Goal: Information Seeking & Learning: Find specific fact

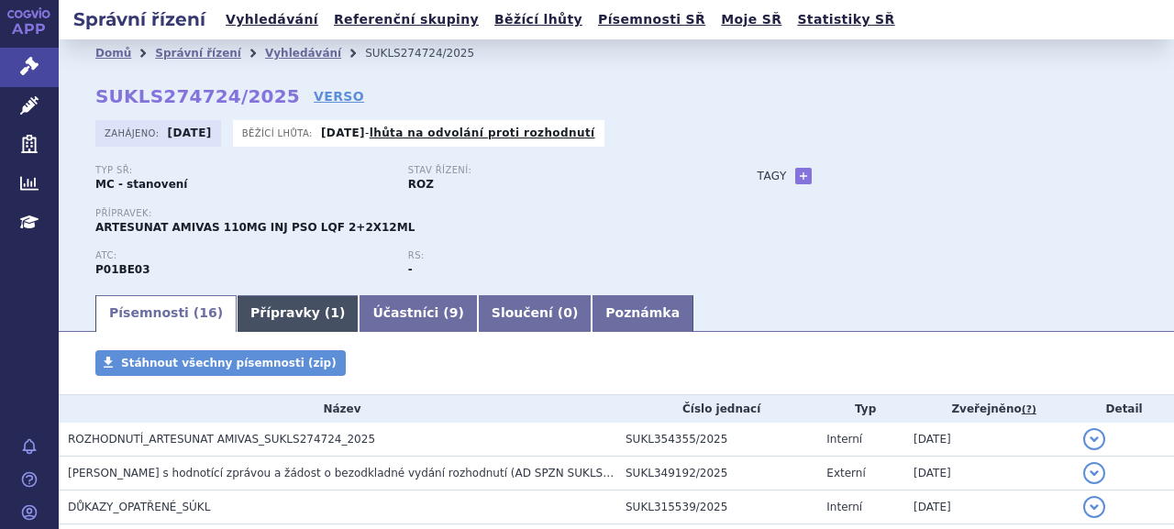
drag, startPoint x: 257, startPoint y: 315, endPoint x: 283, endPoint y: 309, distance: 27.2
click at [257, 315] on link "Přípravky ( 1 )" at bounding box center [298, 313] width 122 height 37
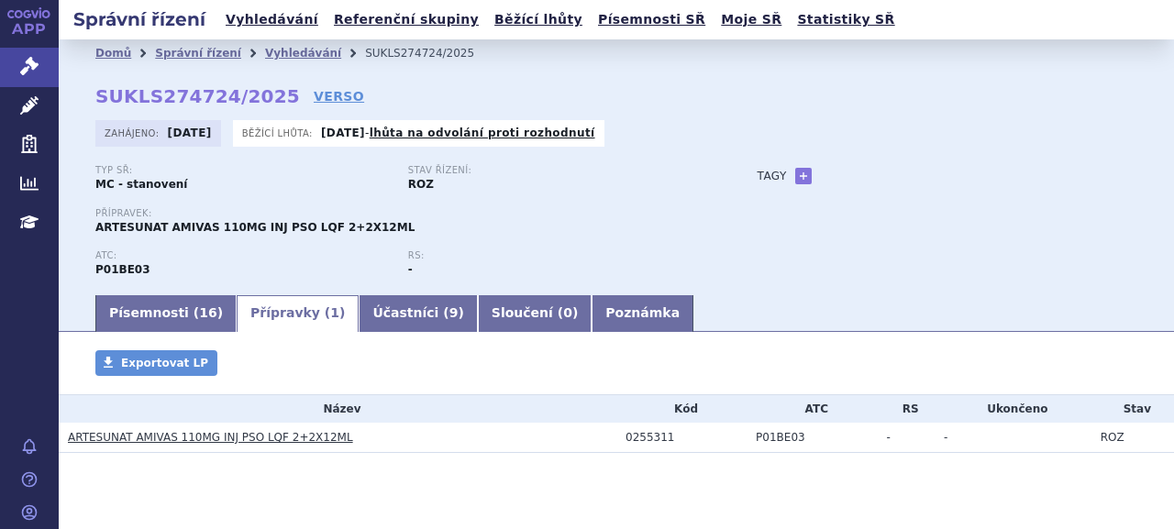
drag, startPoint x: 165, startPoint y: 316, endPoint x: 237, endPoint y: 317, distance: 71.6
click at [165, 316] on link "Písemnosti ( 16 )" at bounding box center [165, 313] width 141 height 37
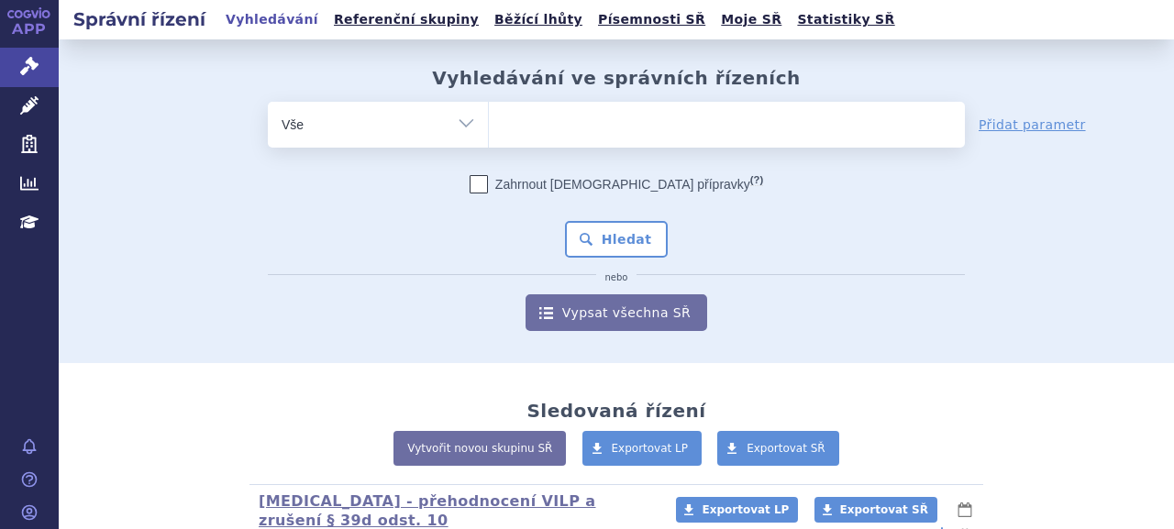
drag, startPoint x: 0, startPoint y: 0, endPoint x: 101, endPoint y: 139, distance: 172.1
click at [39, 107] on link "Léčivé přípravky" at bounding box center [29, 106] width 59 height 39
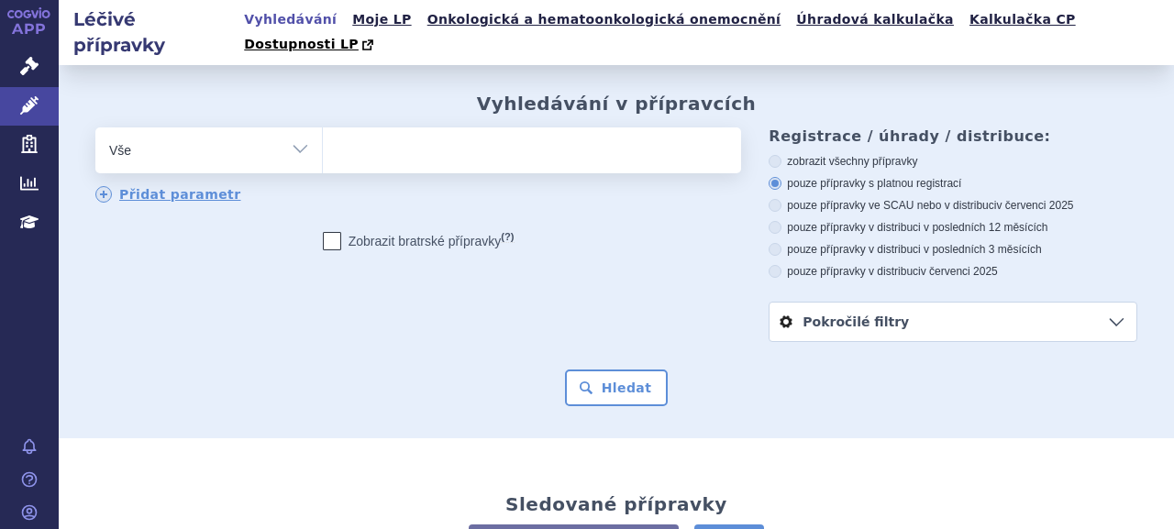
click at [411, 134] on ul at bounding box center [530, 147] width 414 height 39
click at [323, 134] on select at bounding box center [322, 150] width 1 height 46
paste input "0255311"
type input "0255311"
select select "0255311"
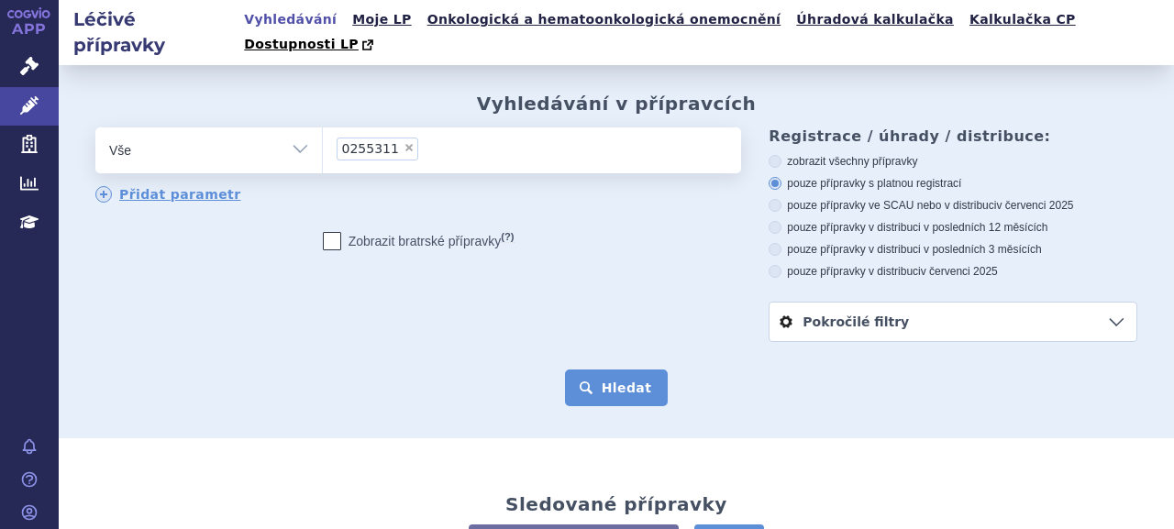
click at [618, 370] on button "Hledat" at bounding box center [617, 388] width 104 height 37
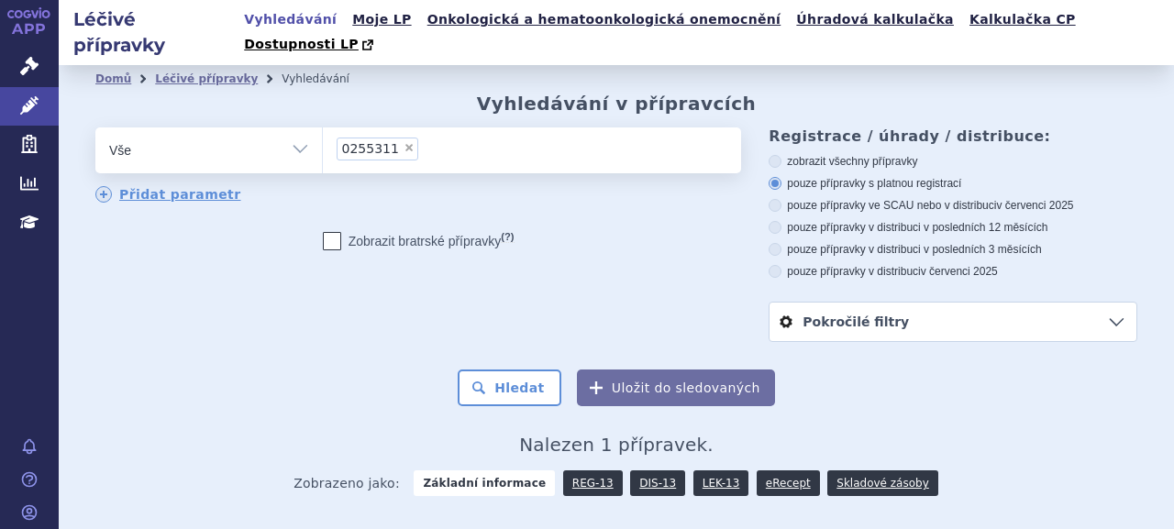
click at [583, 471] on link "REG-13" at bounding box center [593, 484] width 60 height 26
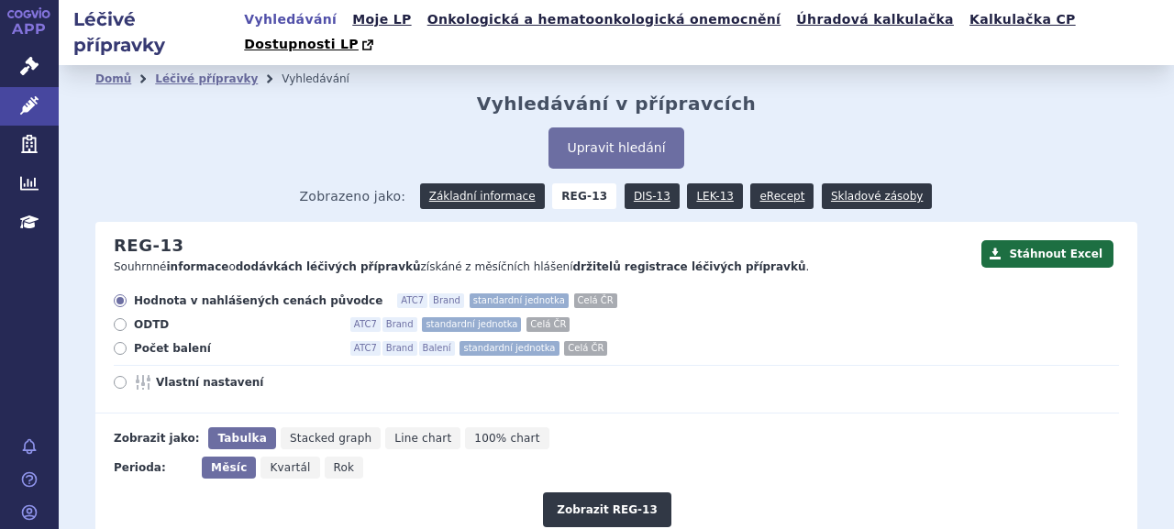
click at [154, 341] on span "Počet balení" at bounding box center [235, 348] width 202 height 15
click at [128, 345] on input "Počet balení ATC7 Brand Balení standardní jednotka Celá ČR" at bounding box center [122, 351] width 12 height 12
radio input "true"
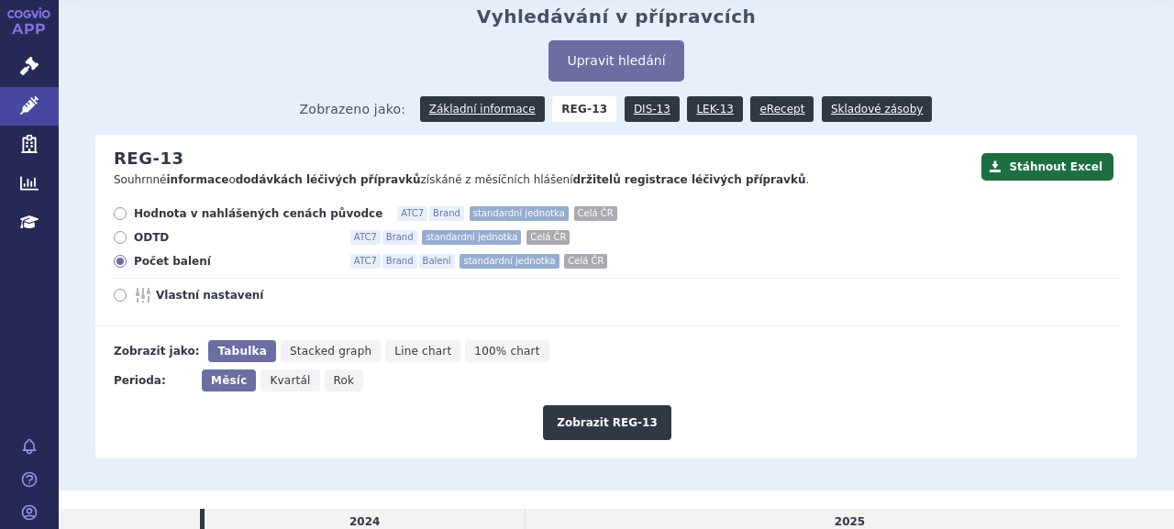
scroll to position [183, 0]
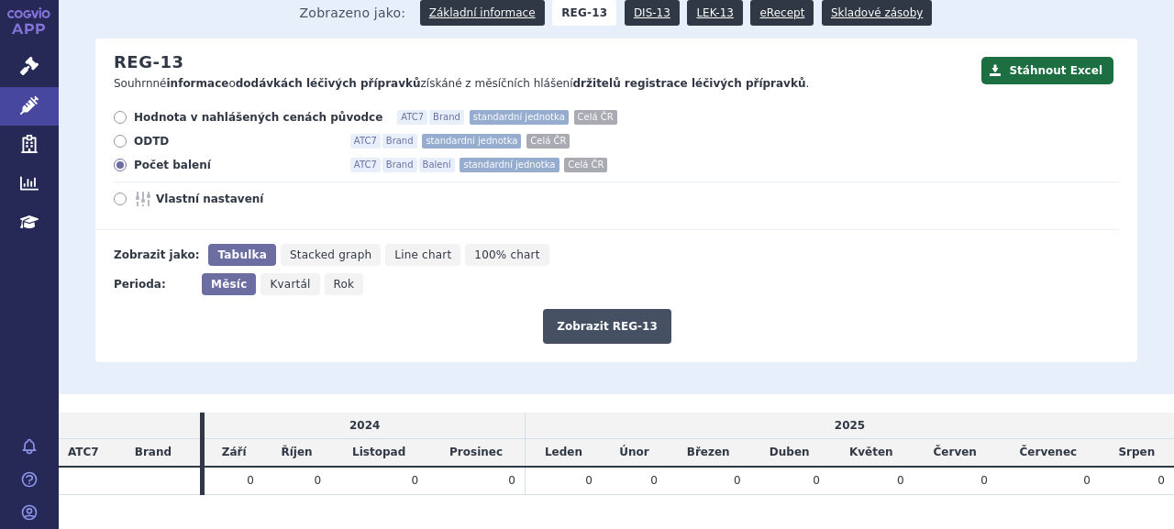
click at [604, 313] on button "Zobrazit REG-13" at bounding box center [607, 326] width 128 height 35
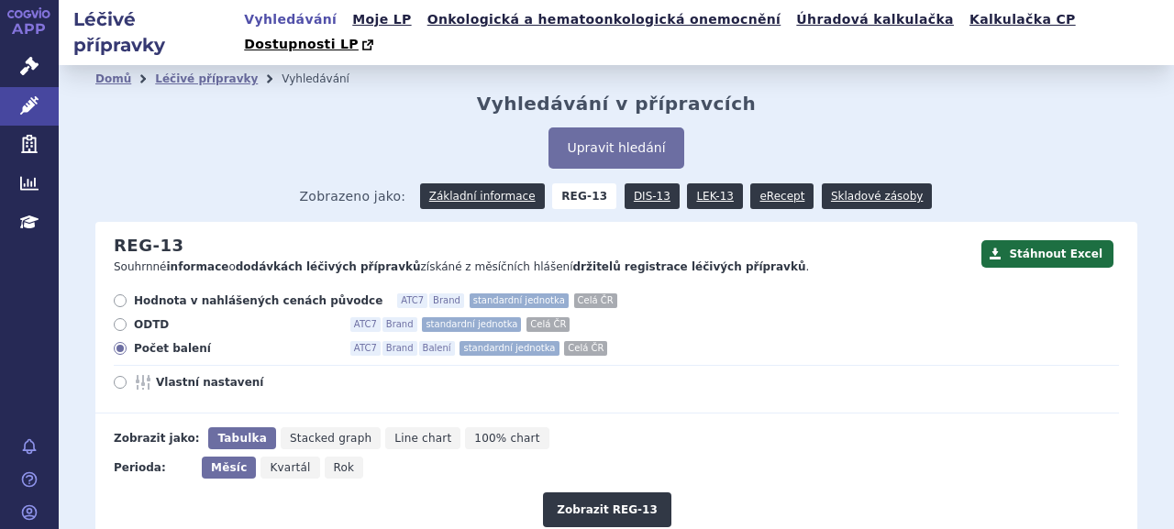
click at [341, 457] on icon "Rok" at bounding box center [344, 468] width 39 height 22
click at [337, 457] on input "Rok" at bounding box center [331, 463] width 12 height 12
radio input "true"
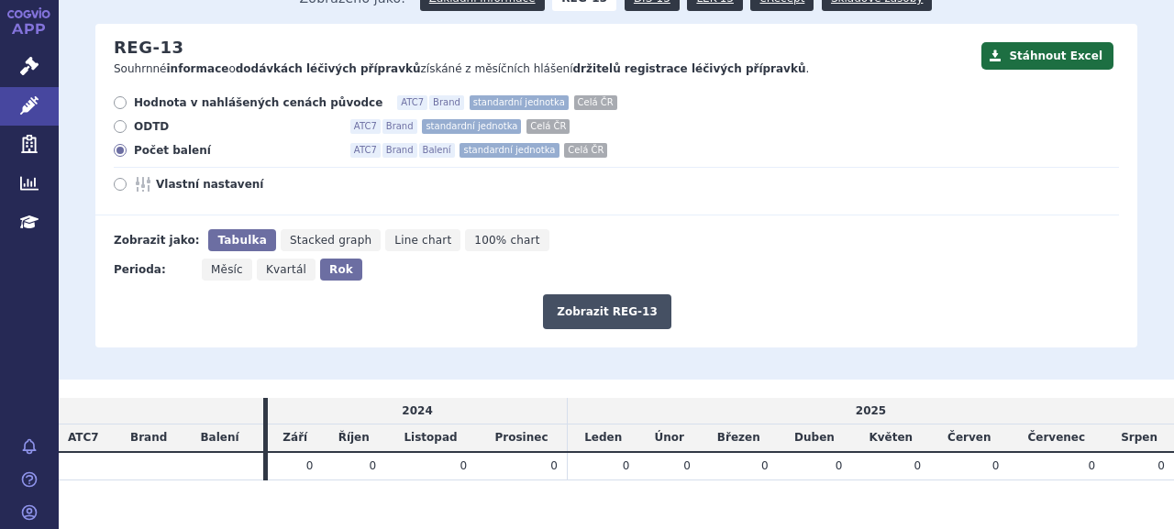
click at [622, 294] on button "Zobrazit REG-13" at bounding box center [607, 311] width 128 height 35
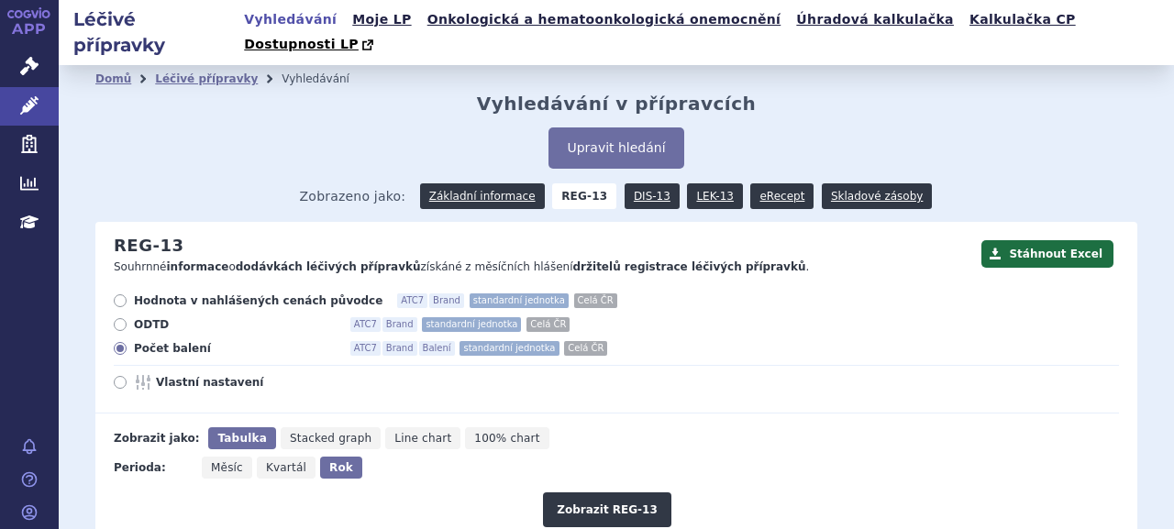
scroll to position [171, 0]
